Goal: Task Accomplishment & Management: Use online tool/utility

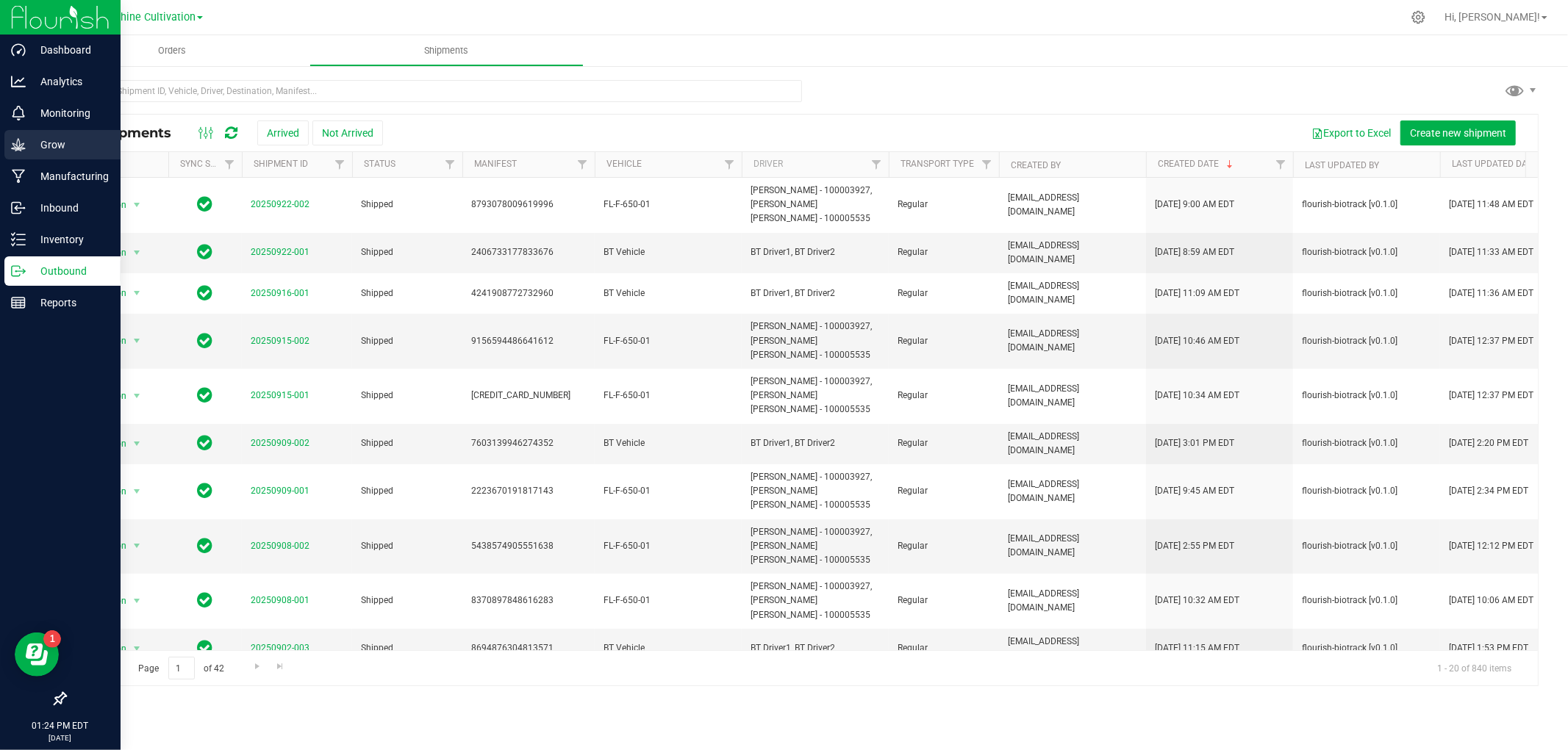
click at [52, 142] on p "Grow" at bounding box center [70, 145] width 89 height 18
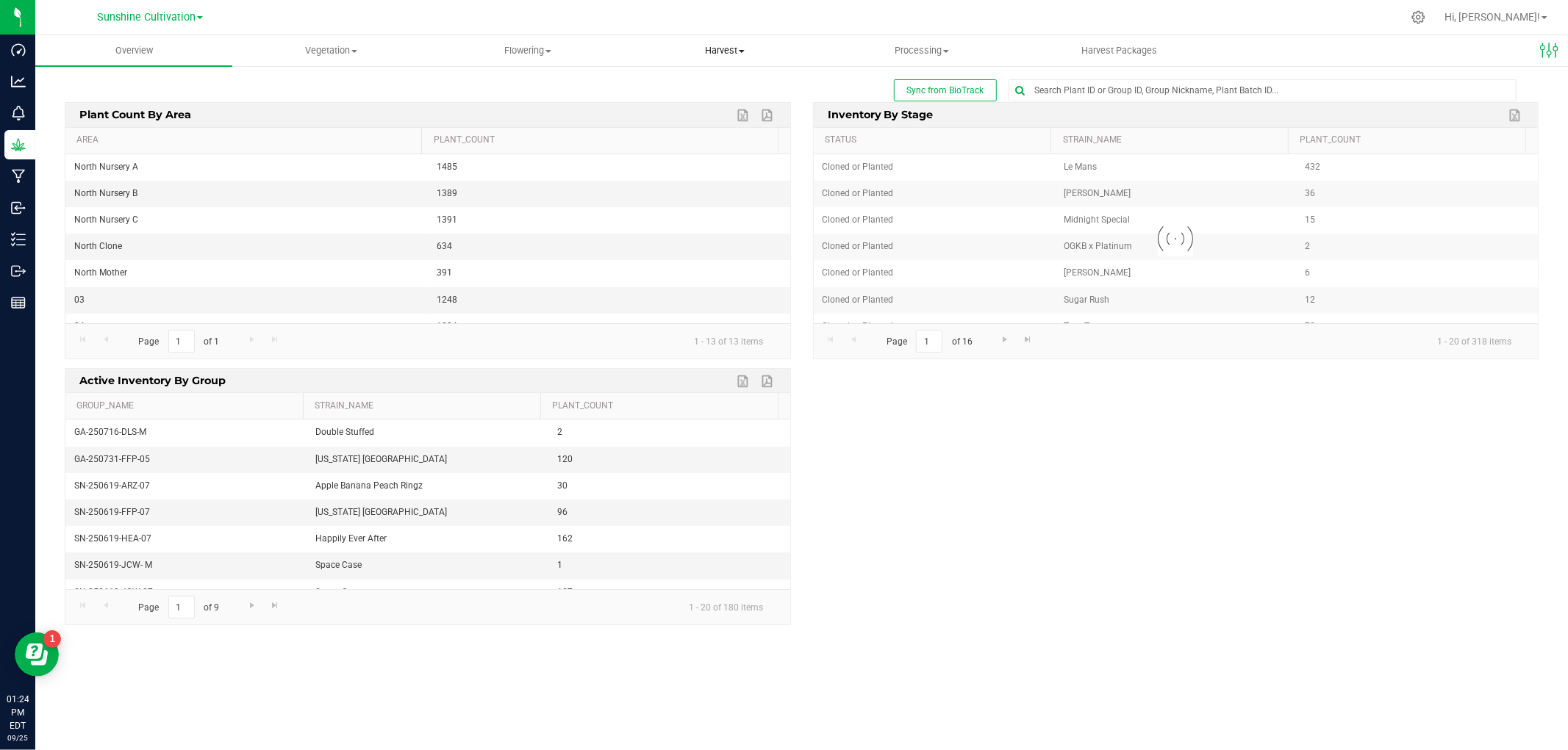
click at [709, 48] on span "Harvest" at bounding box center [724, 50] width 196 height 13
click at [934, 49] on span "Processing" at bounding box center [922, 50] width 196 height 13
click at [893, 124] on span "Completed harvests" at bounding box center [891, 124] width 135 height 12
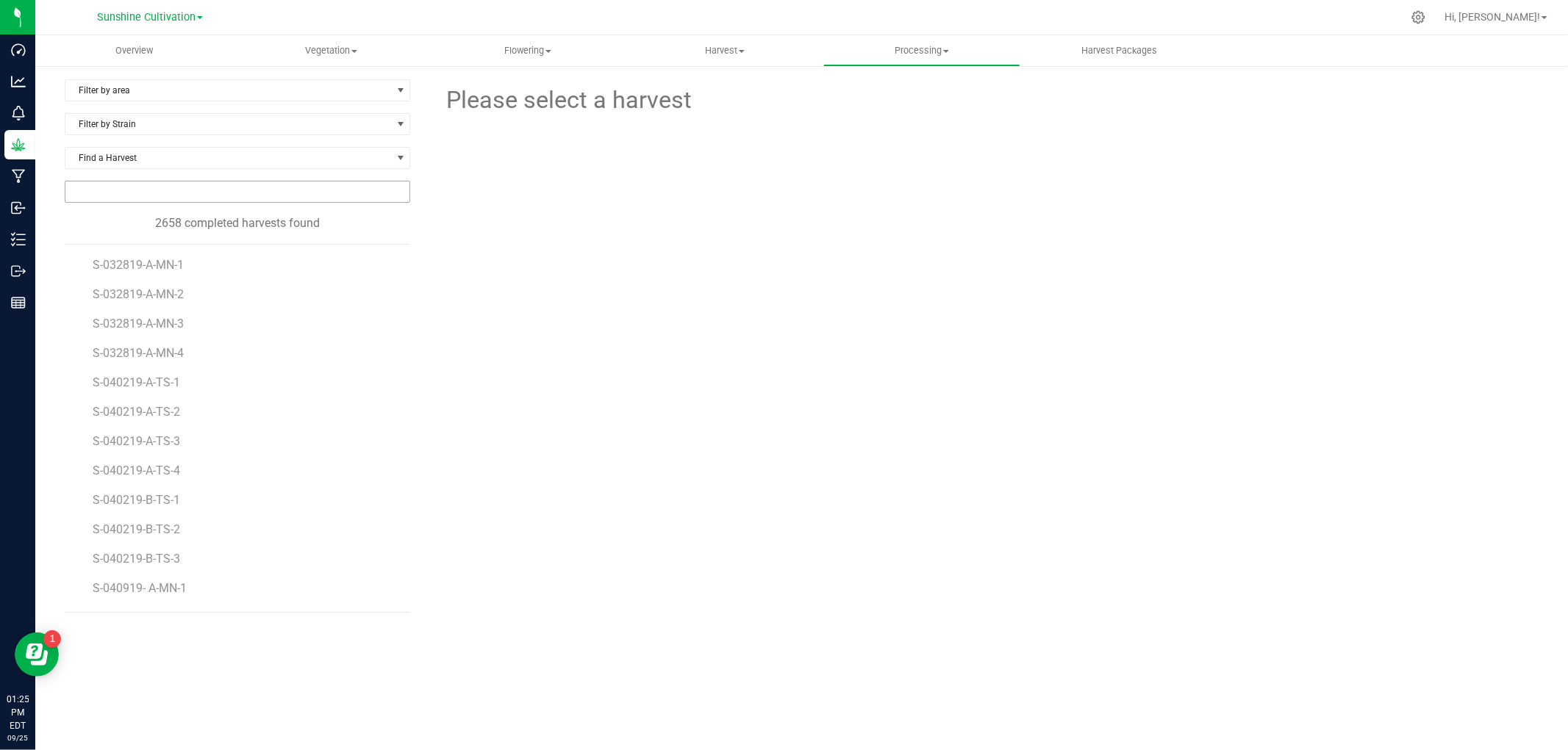
click at [144, 193] on input "NO DATA FOUND" at bounding box center [237, 191] width 344 height 20
drag, startPoint x: 151, startPoint y: 189, endPoint x: 592, endPoint y: 648, distance: 636.5
click at [647, 573] on div "Filter by area Filter by area All Cure Room Curing Drying North Drying South Fl…" at bounding box center [801, 369] width 1474 height 579
click at [122, 189] on input "NO DATA FOUND" at bounding box center [237, 191] width 344 height 20
click at [269, 158] on span "Find a Harvest" at bounding box center [228, 158] width 326 height 20
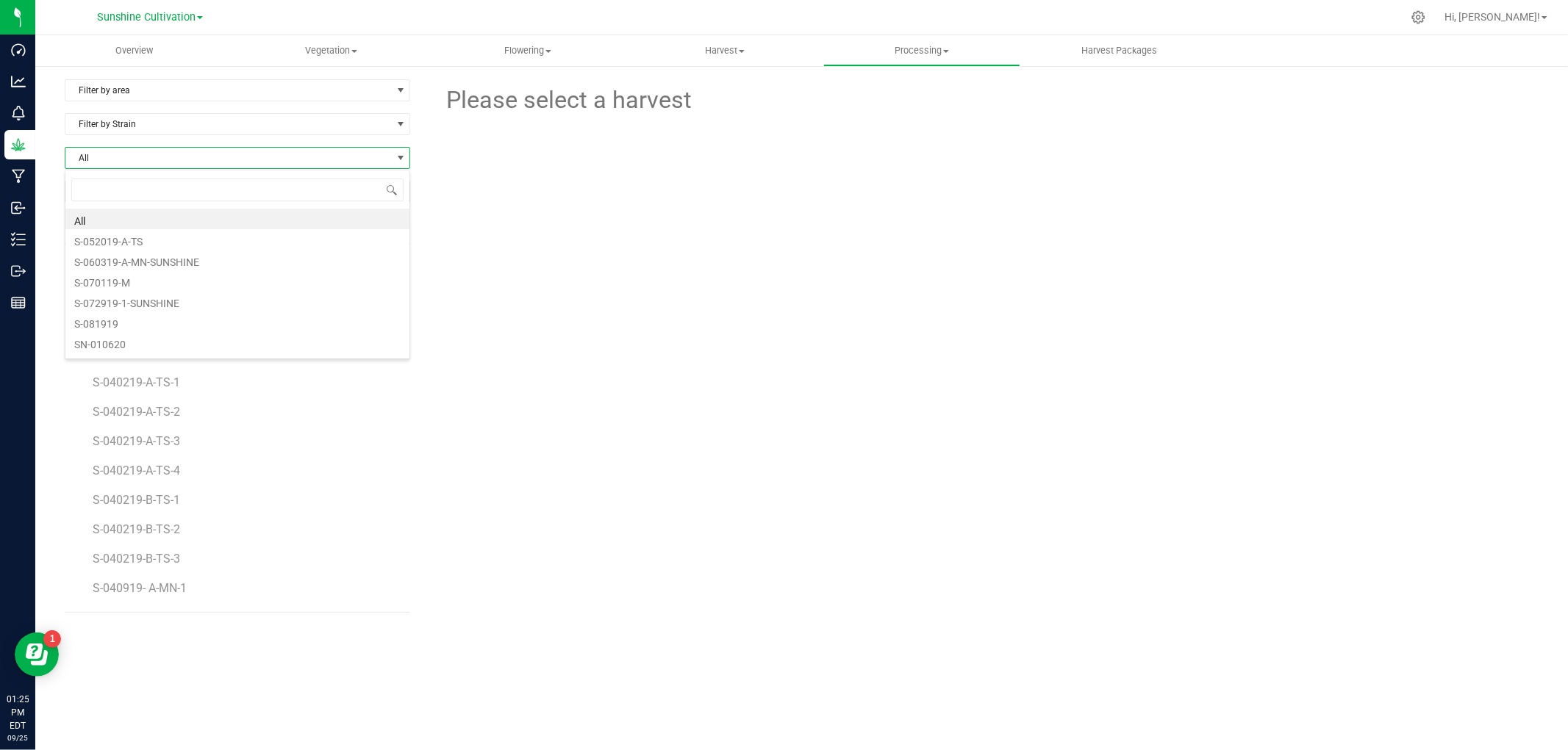
scroll to position [22, 346]
click at [269, 158] on span "All" at bounding box center [228, 158] width 326 height 20
click at [269, 158] on span "Find a Harvest" at bounding box center [228, 158] width 326 height 20
type input "SN-250718-SNP-P03-06"
click at [133, 221] on li "SN-250718-SNP-P03-06" at bounding box center [237, 219] width 344 height 20
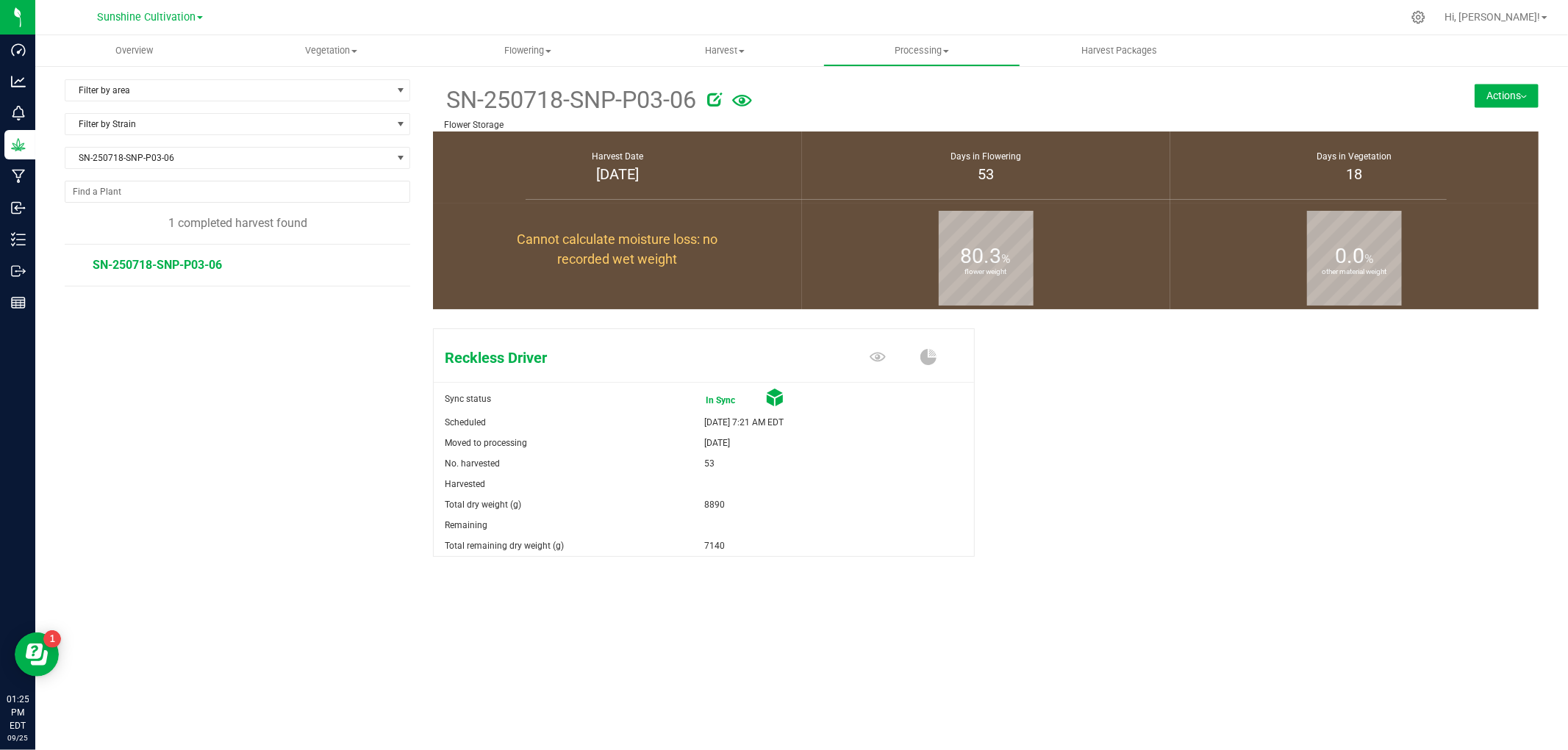
drag, startPoint x: 719, startPoint y: 462, endPoint x: 685, endPoint y: 463, distance: 34.0
click at [685, 463] on div "No. harvested 53" at bounding box center [703, 463] width 541 height 20
click at [682, 495] on div "Total dry weight (g)" at bounding box center [568, 505] width 270 height 20
click at [400, 154] on span at bounding box center [401, 158] width 11 height 11
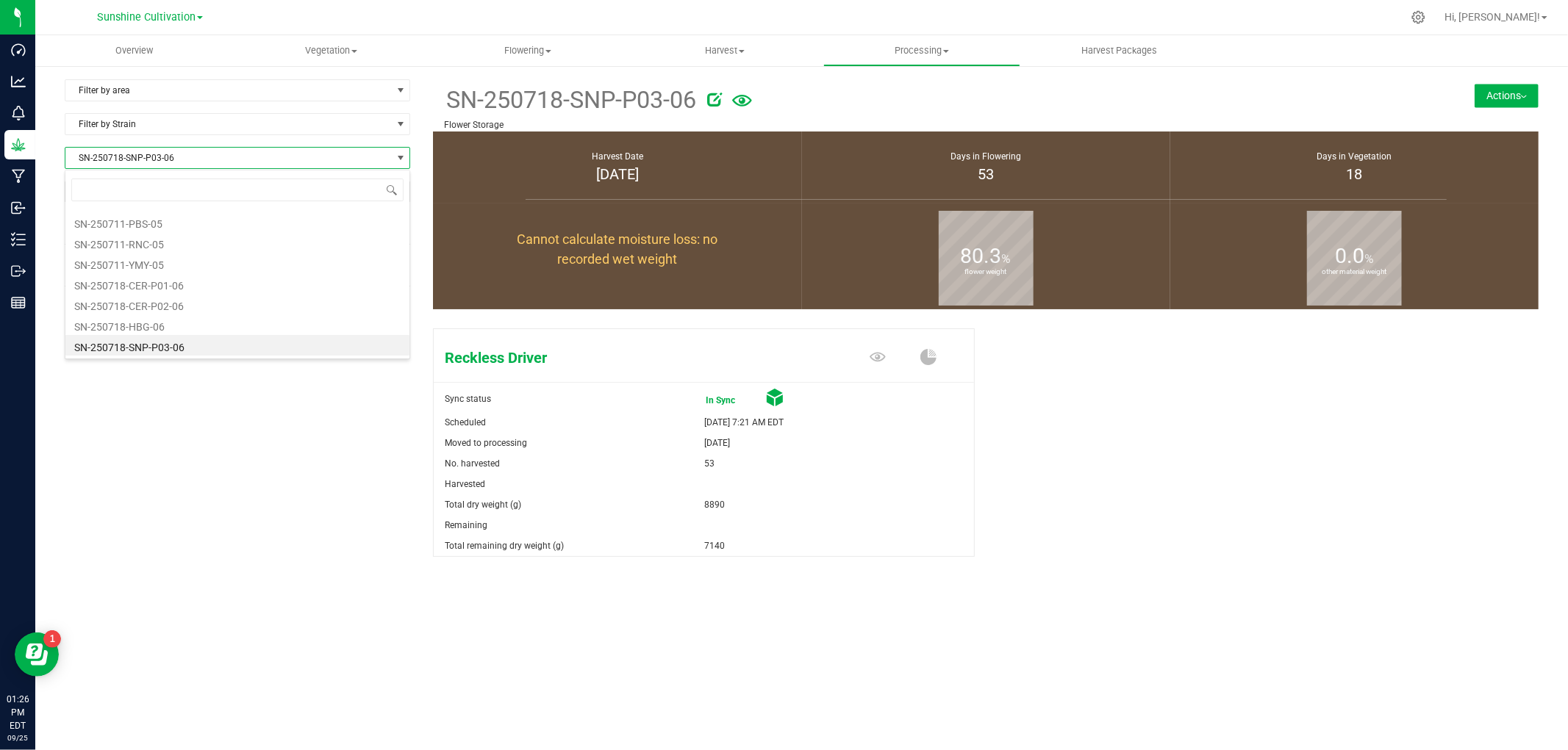
type input "SN-250718-GRZ-06-X"
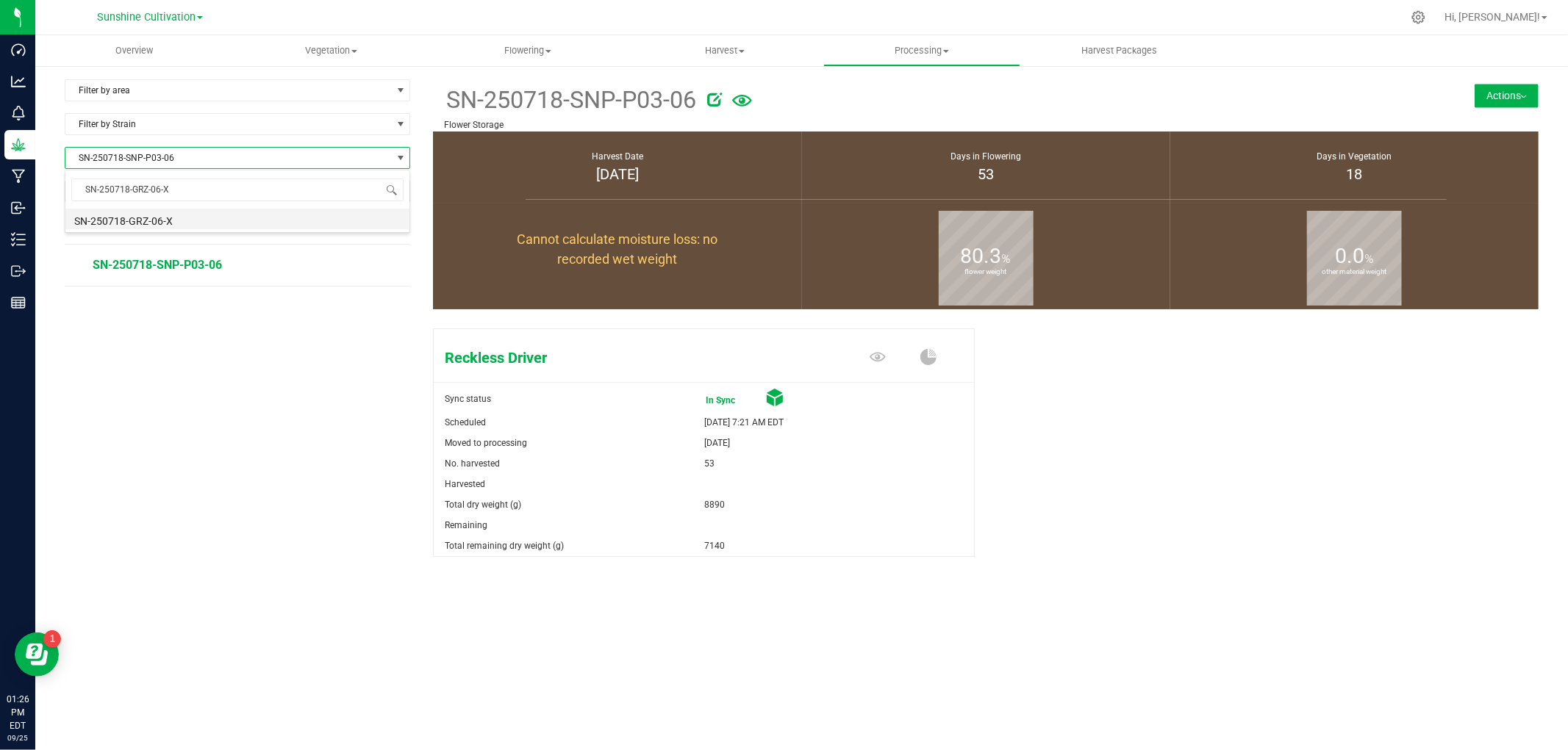
click at [172, 226] on li "SN-250718-GRZ-06-X" at bounding box center [237, 219] width 344 height 20
click at [173, 159] on span "SN-250718-GRZ-06-X" at bounding box center [228, 158] width 326 height 20
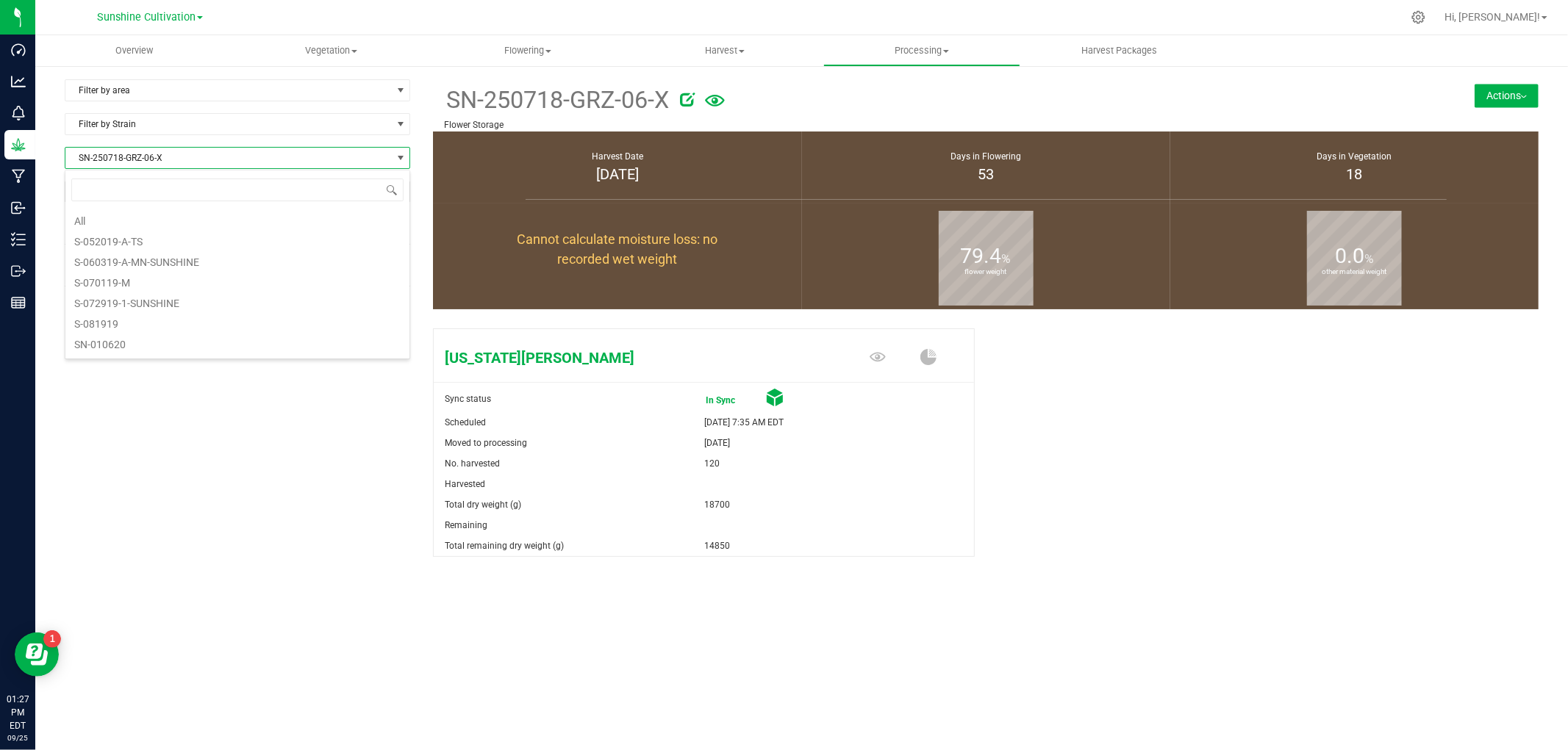
scroll to position [22, 346]
type input "SN-250703-T08-FF-04"
click at [145, 223] on li "SN-250703-T08-FF-04" at bounding box center [237, 219] width 344 height 20
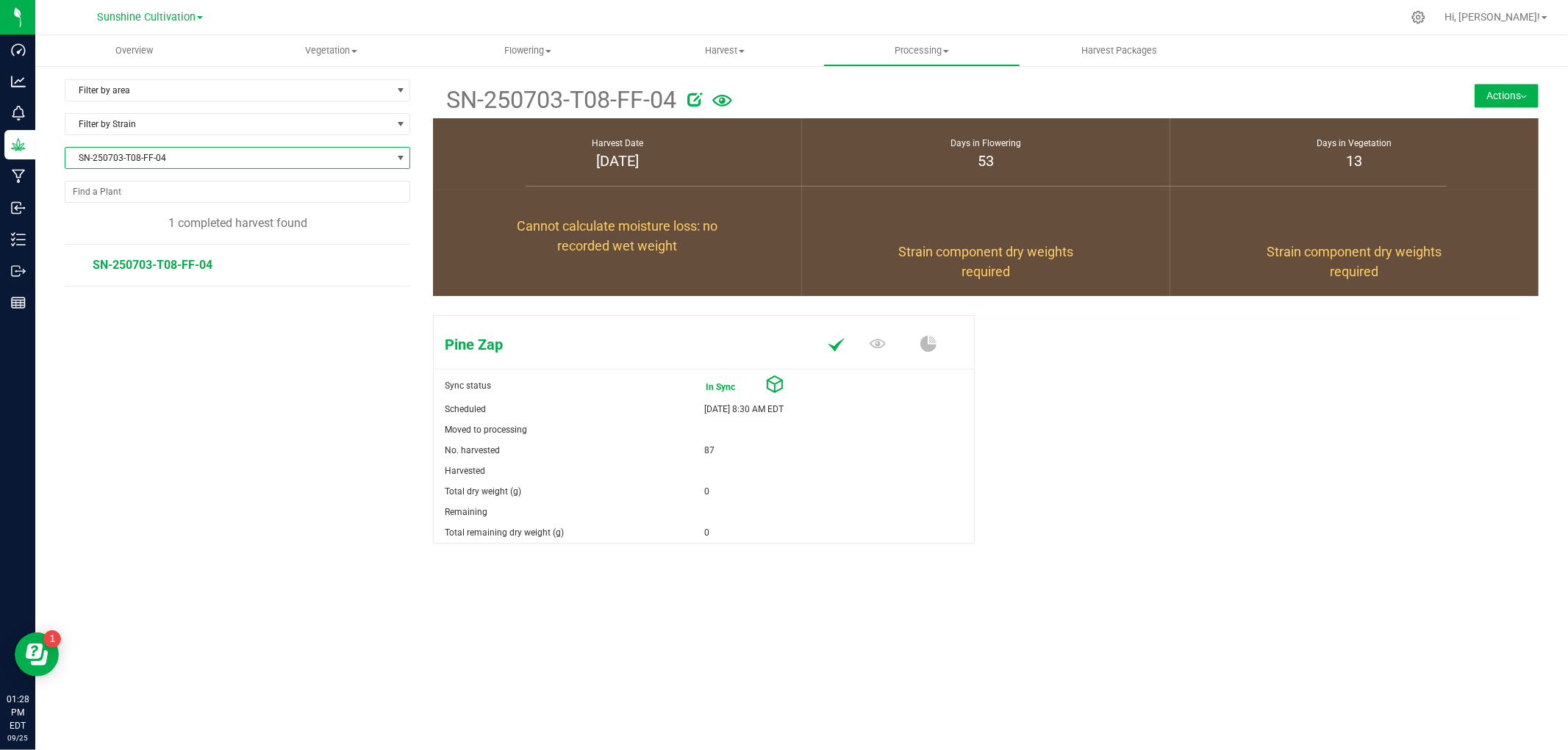
click at [206, 166] on span "SN-250703-T08-FF-04" at bounding box center [228, 158] width 326 height 20
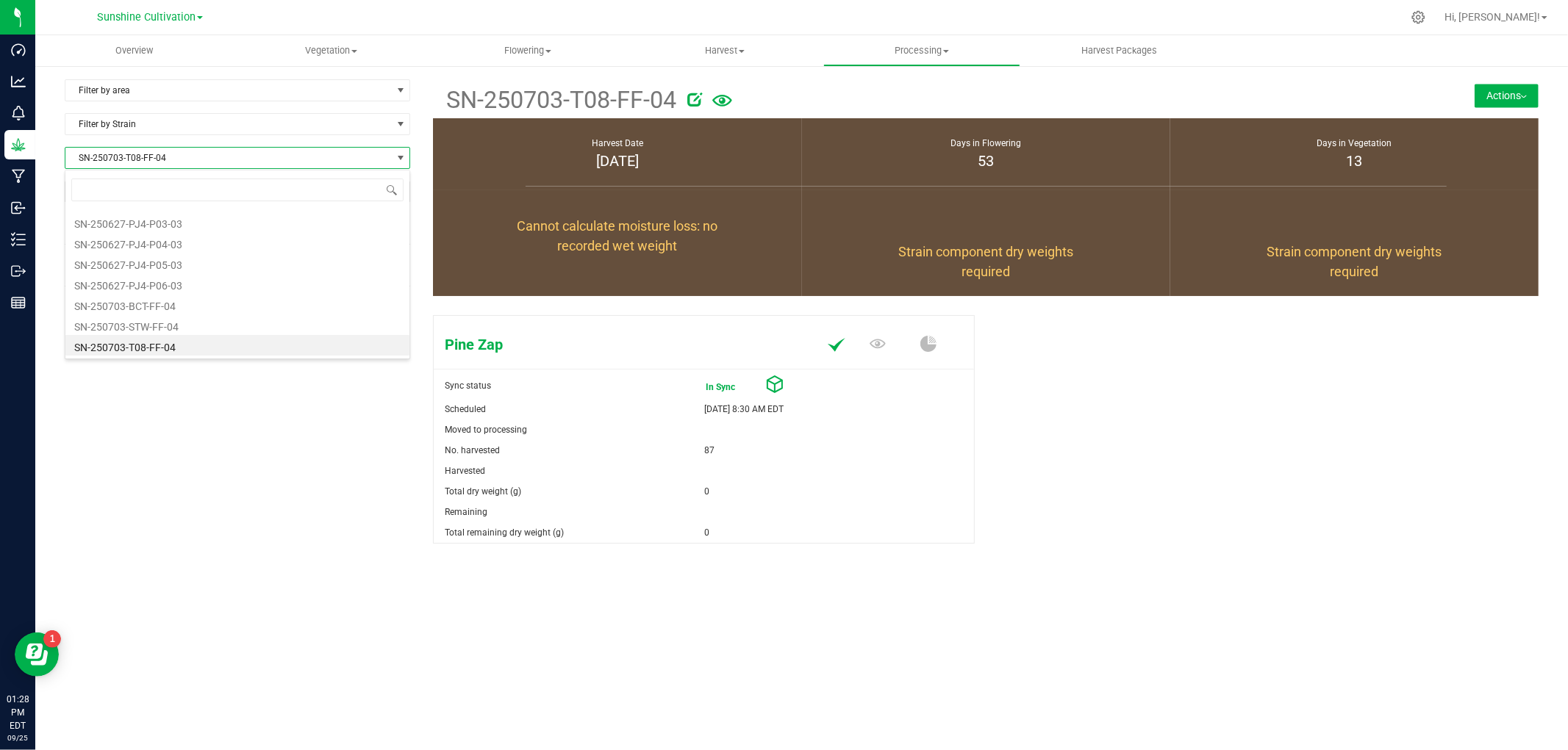
type input "SN-250627-MBL-03"
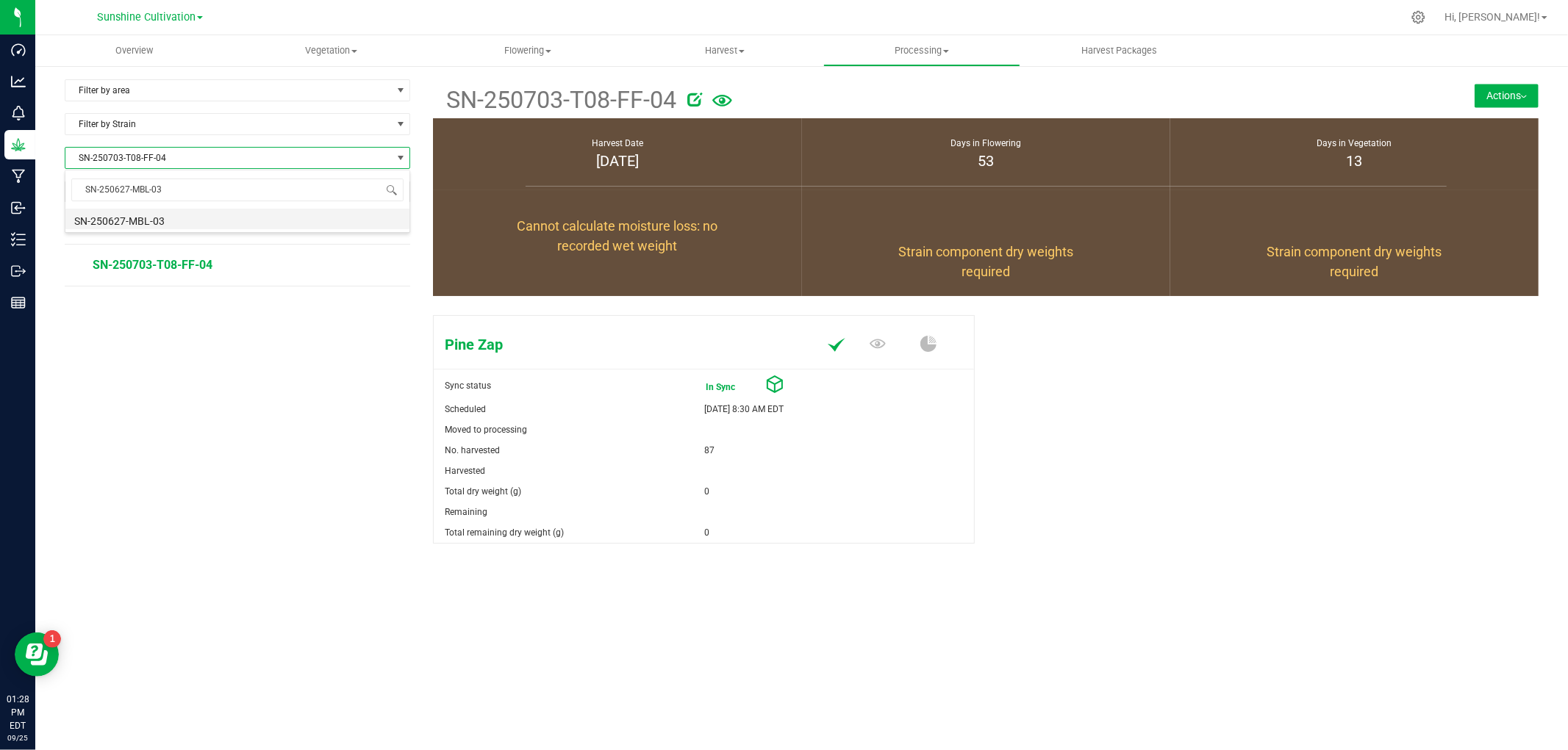
click at [175, 223] on li "SN-250627-MBL-03" at bounding box center [237, 219] width 344 height 20
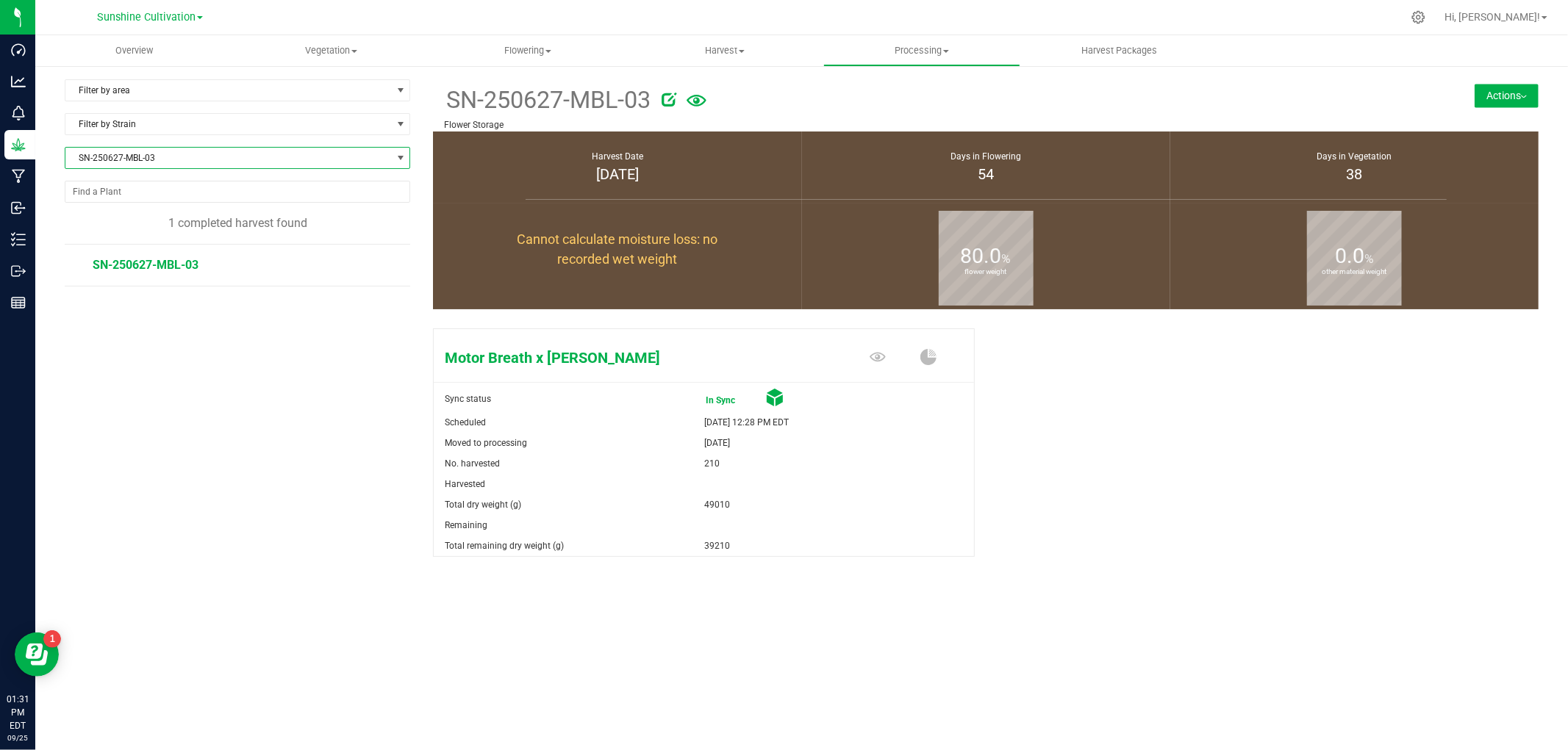
click at [181, 163] on span "SN-250627-MBL-03" at bounding box center [228, 158] width 326 height 20
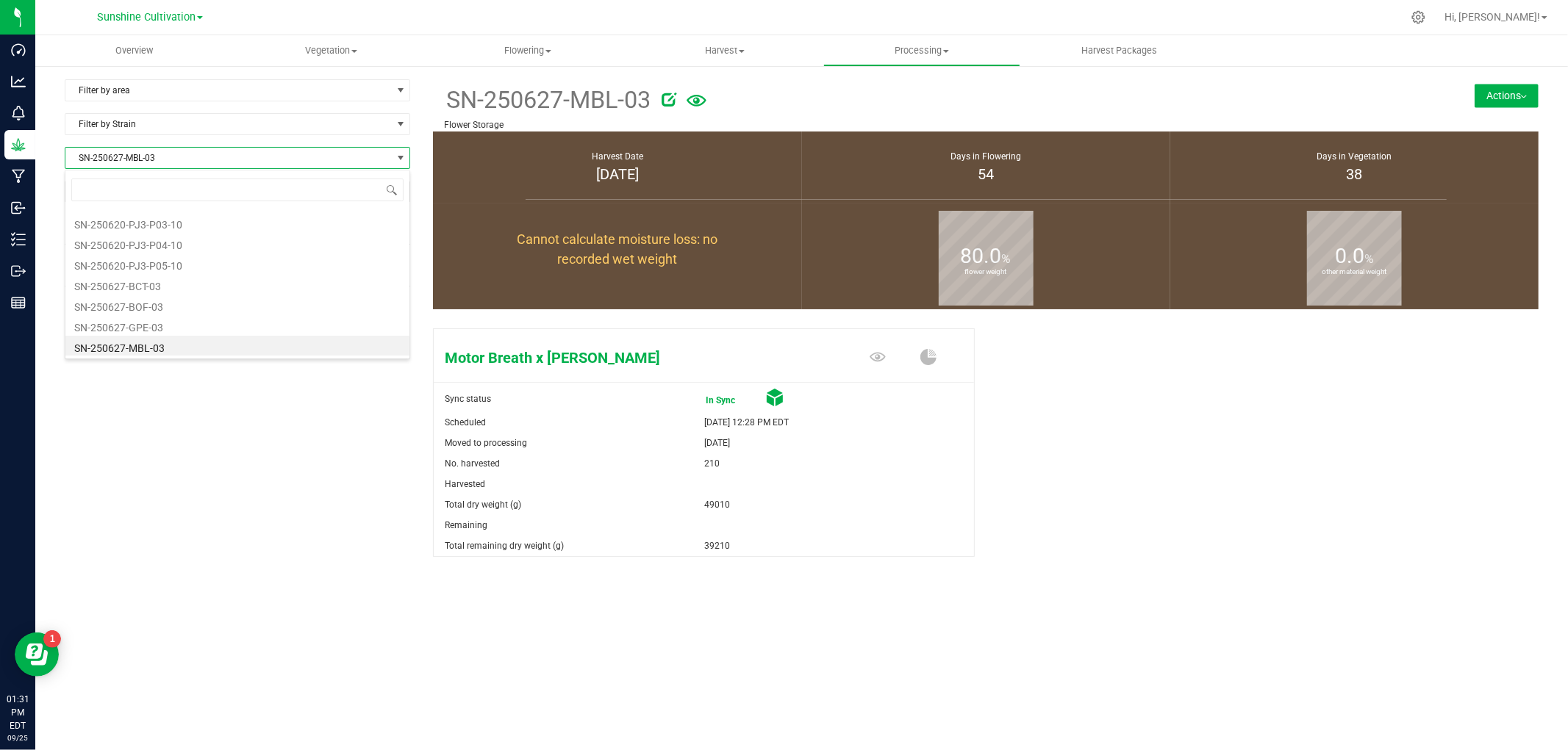
type input "SN-250627-GPE-03"
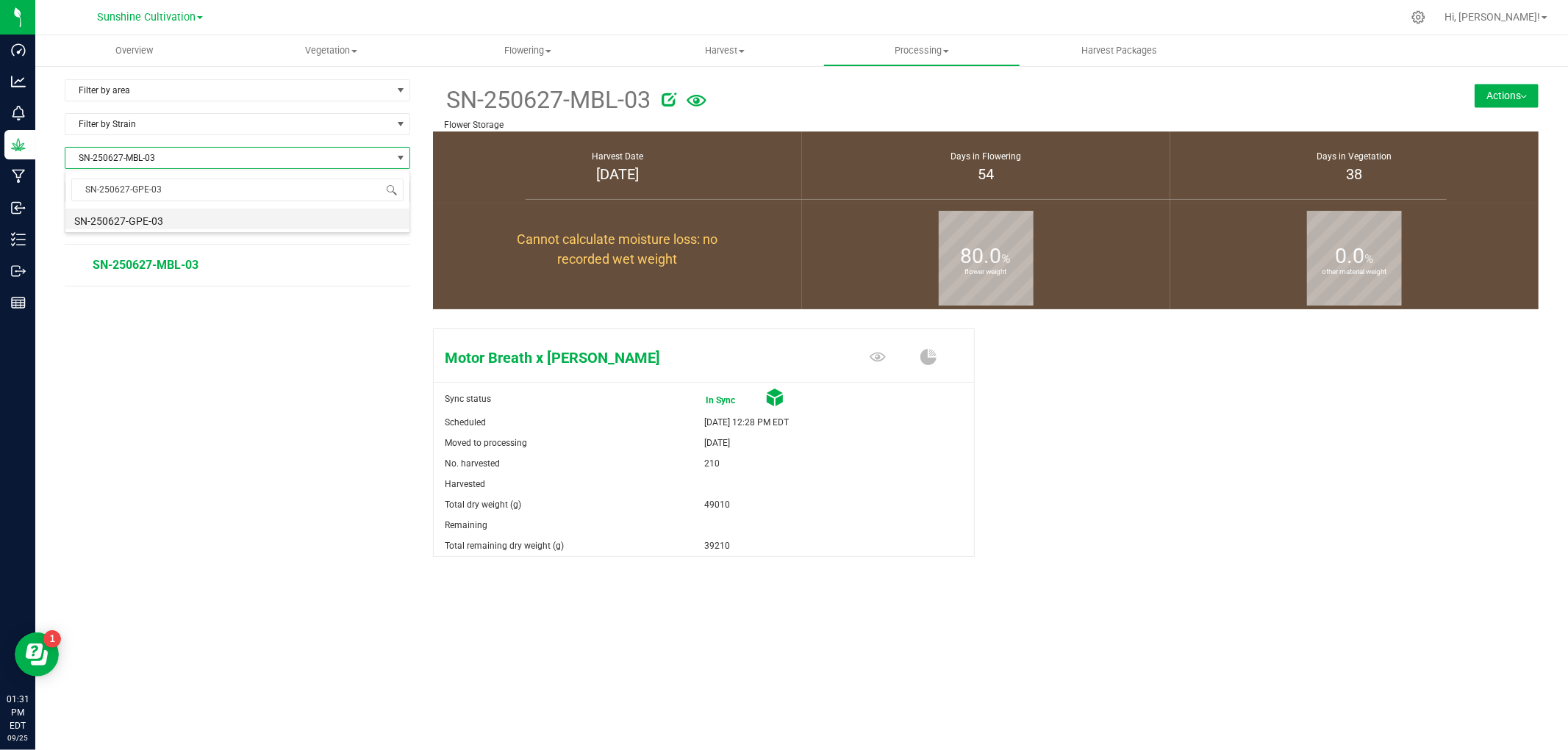
click at [137, 215] on li "SN-250627-GPE-03" at bounding box center [237, 219] width 344 height 20
